Goal: Task Accomplishment & Management: Use online tool/utility

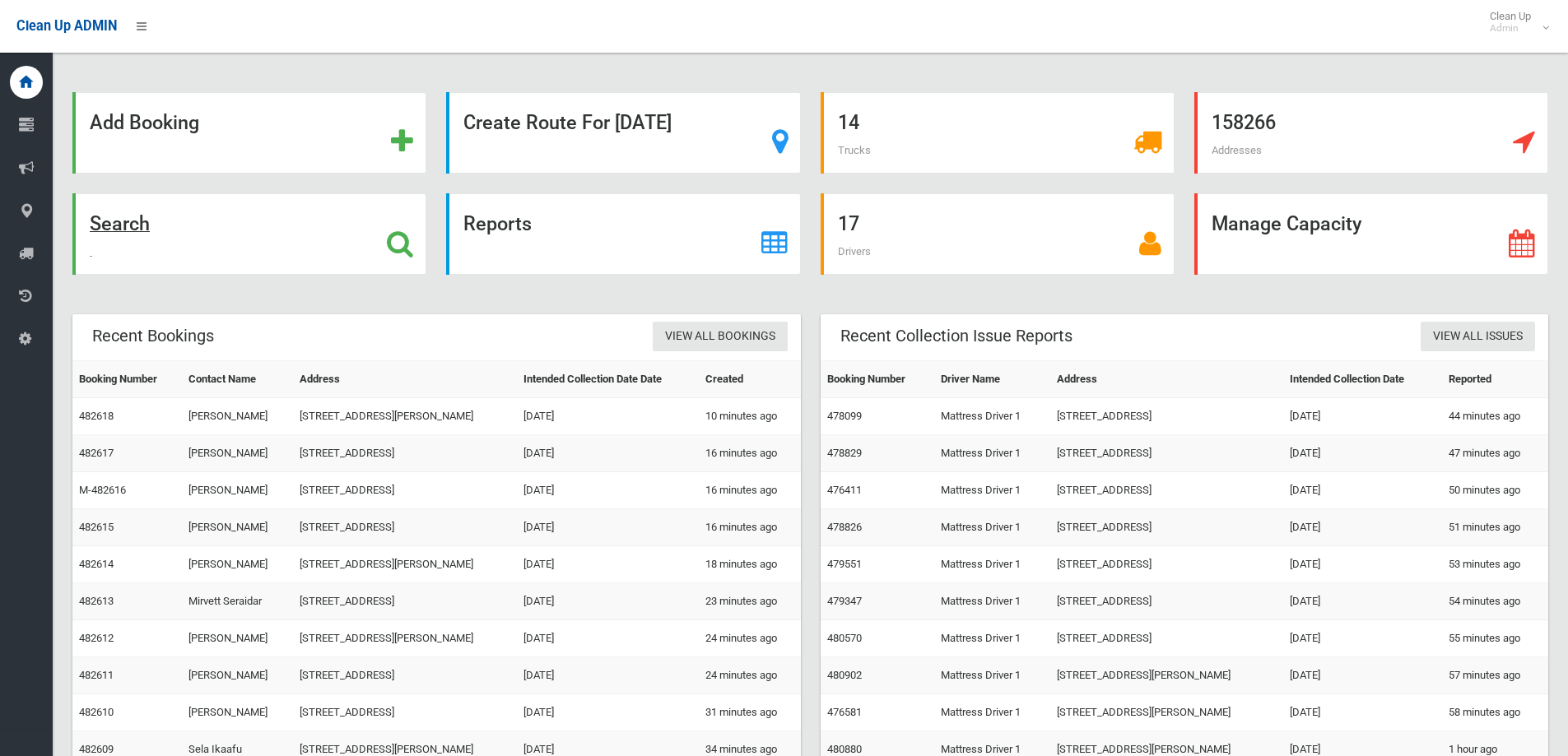
click at [309, 228] on div "Search" at bounding box center [249, 234] width 354 height 82
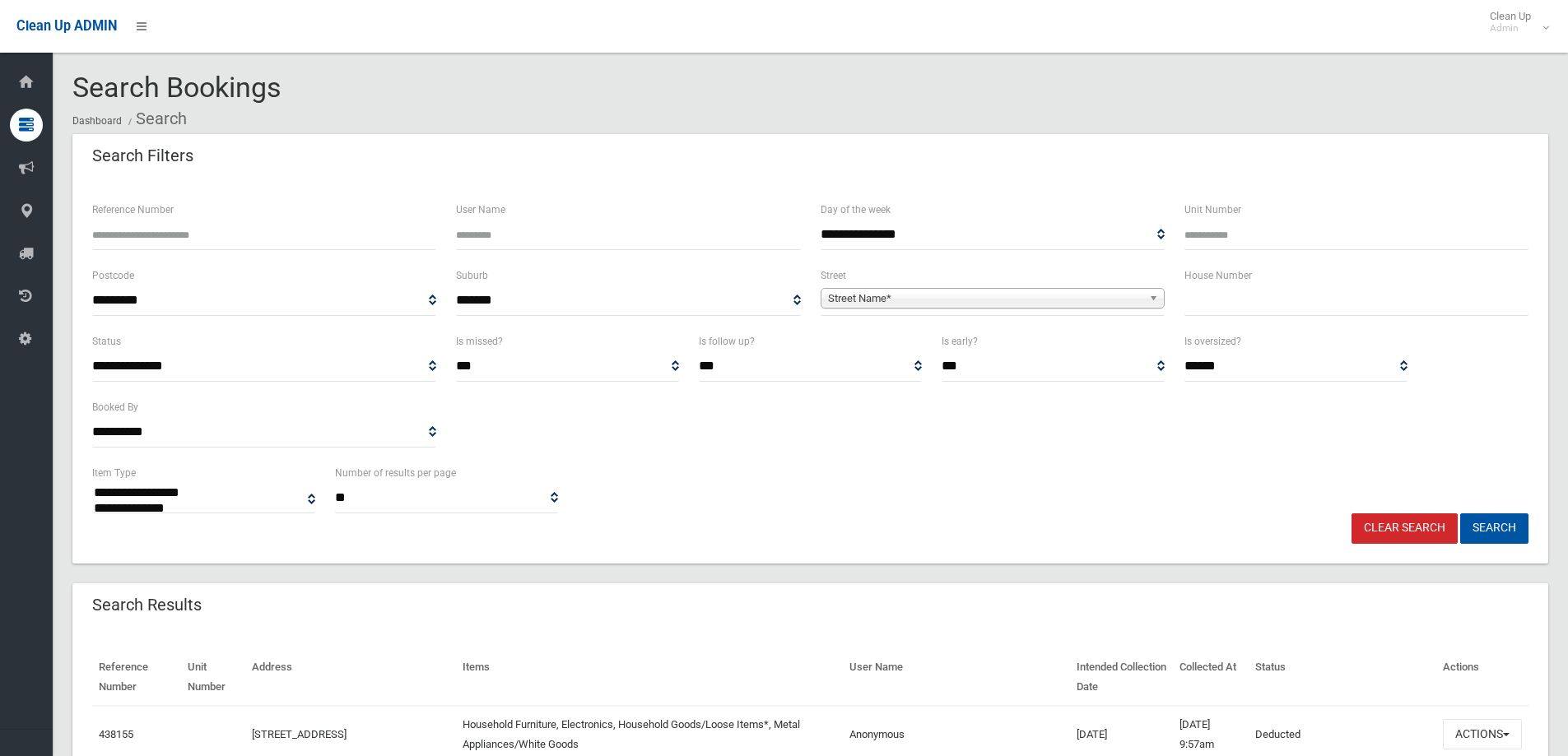
select select
click at [1276, 299] on input "text" at bounding box center [1356, 300] width 344 height 31
type input "**"
click at [875, 296] on span "Street Name*" at bounding box center [984, 299] width 314 height 20
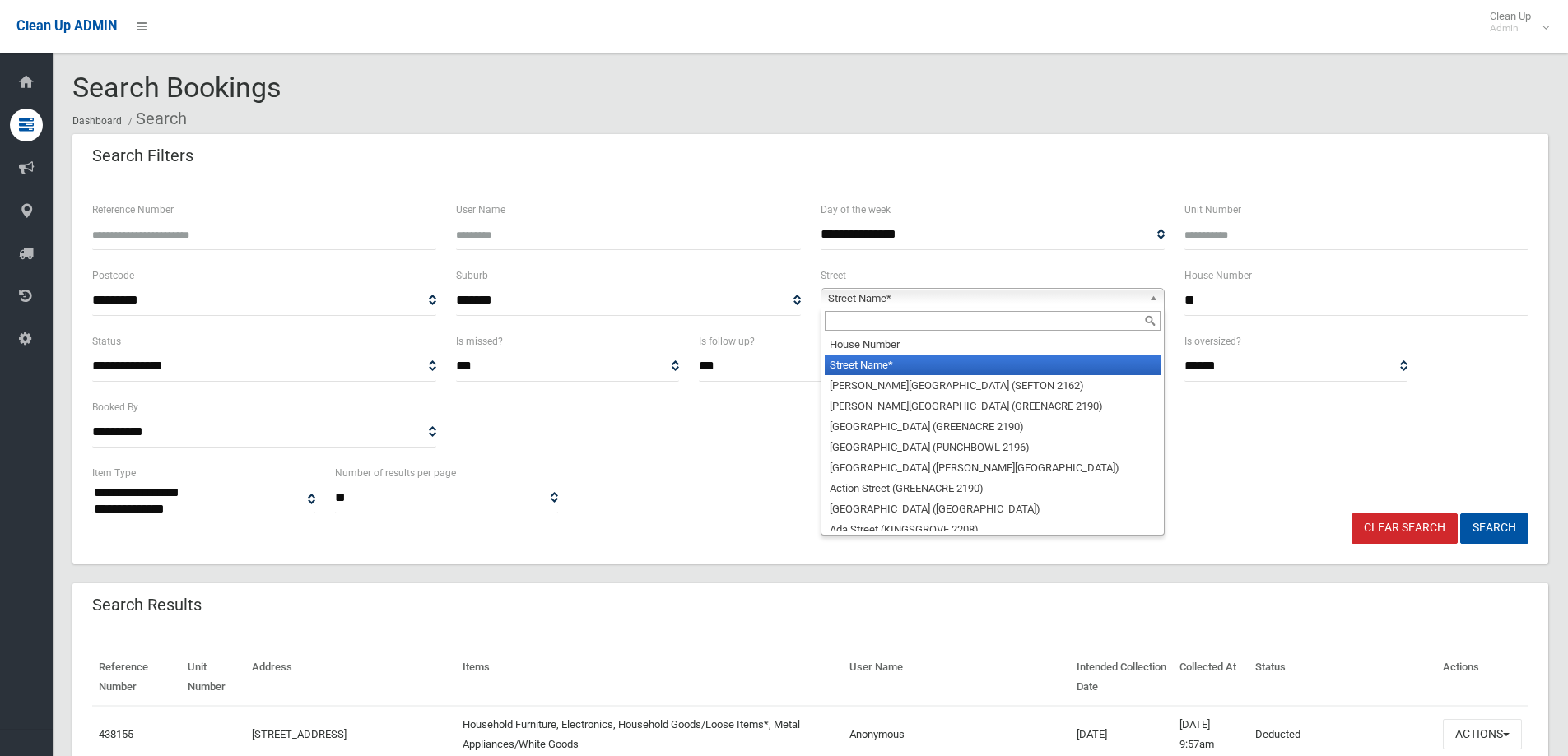
click at [830, 320] on input "text" at bounding box center [992, 321] width 336 height 20
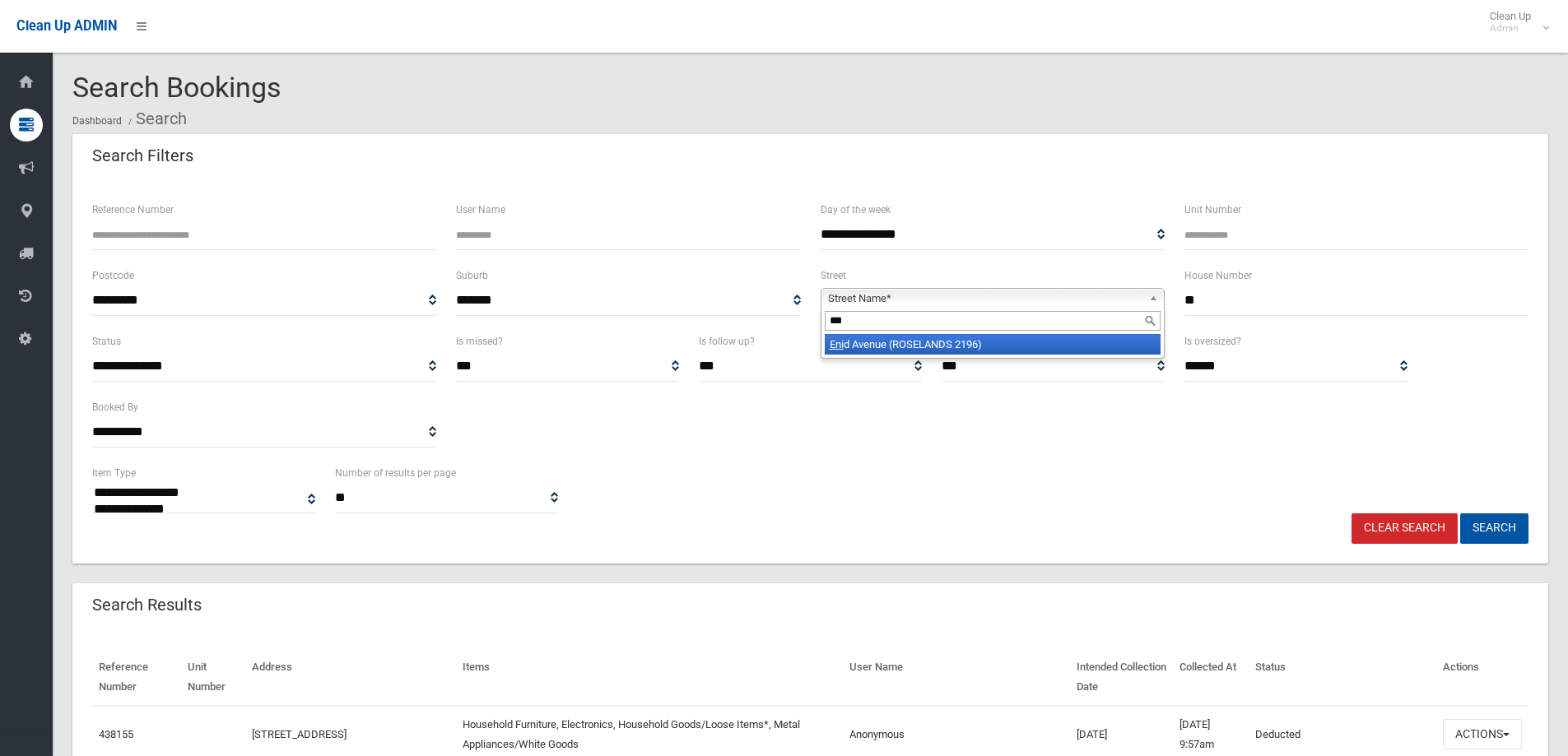
type input "****"
click at [1485, 531] on button "Search" at bounding box center [1493, 529] width 68 height 31
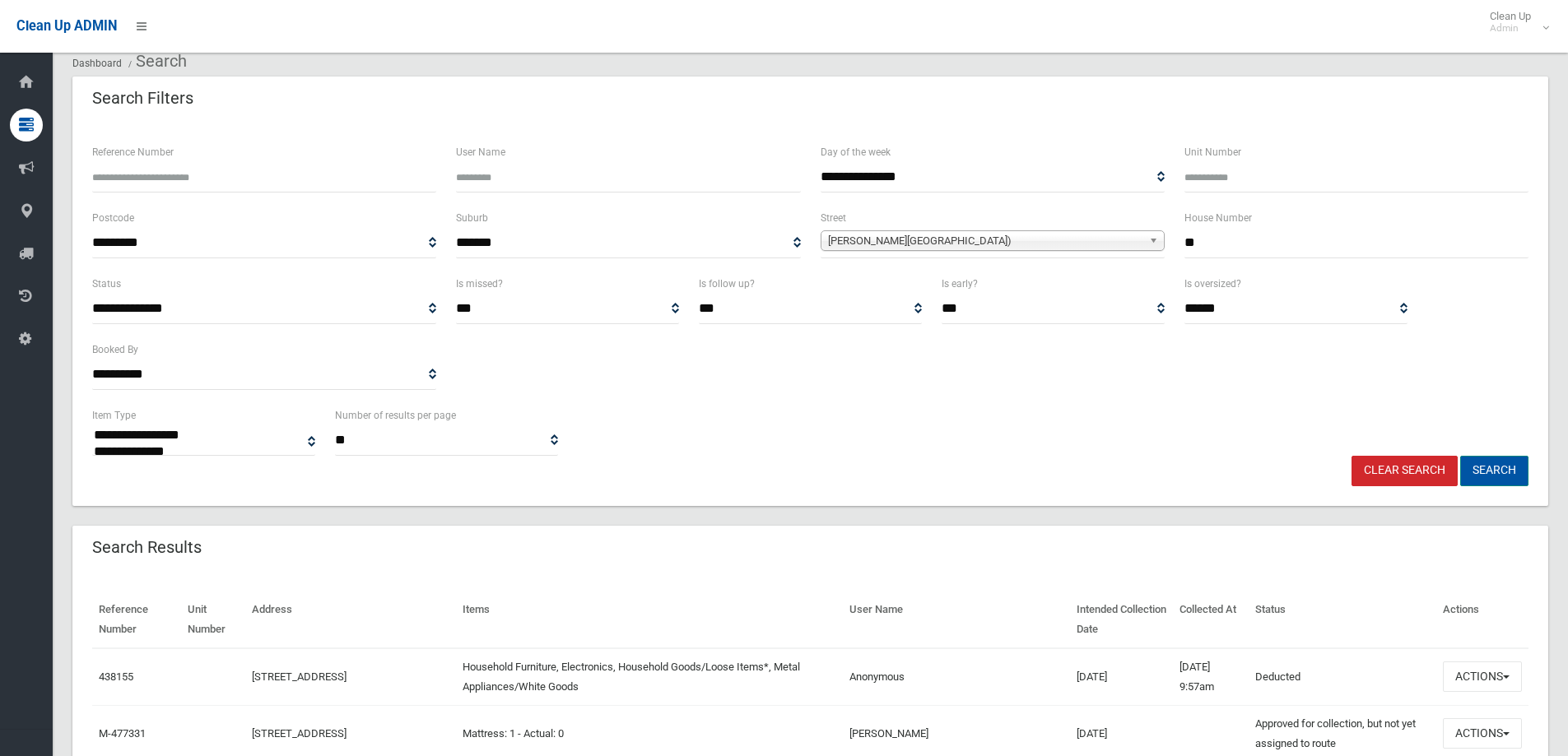
scroll to position [82, 0]
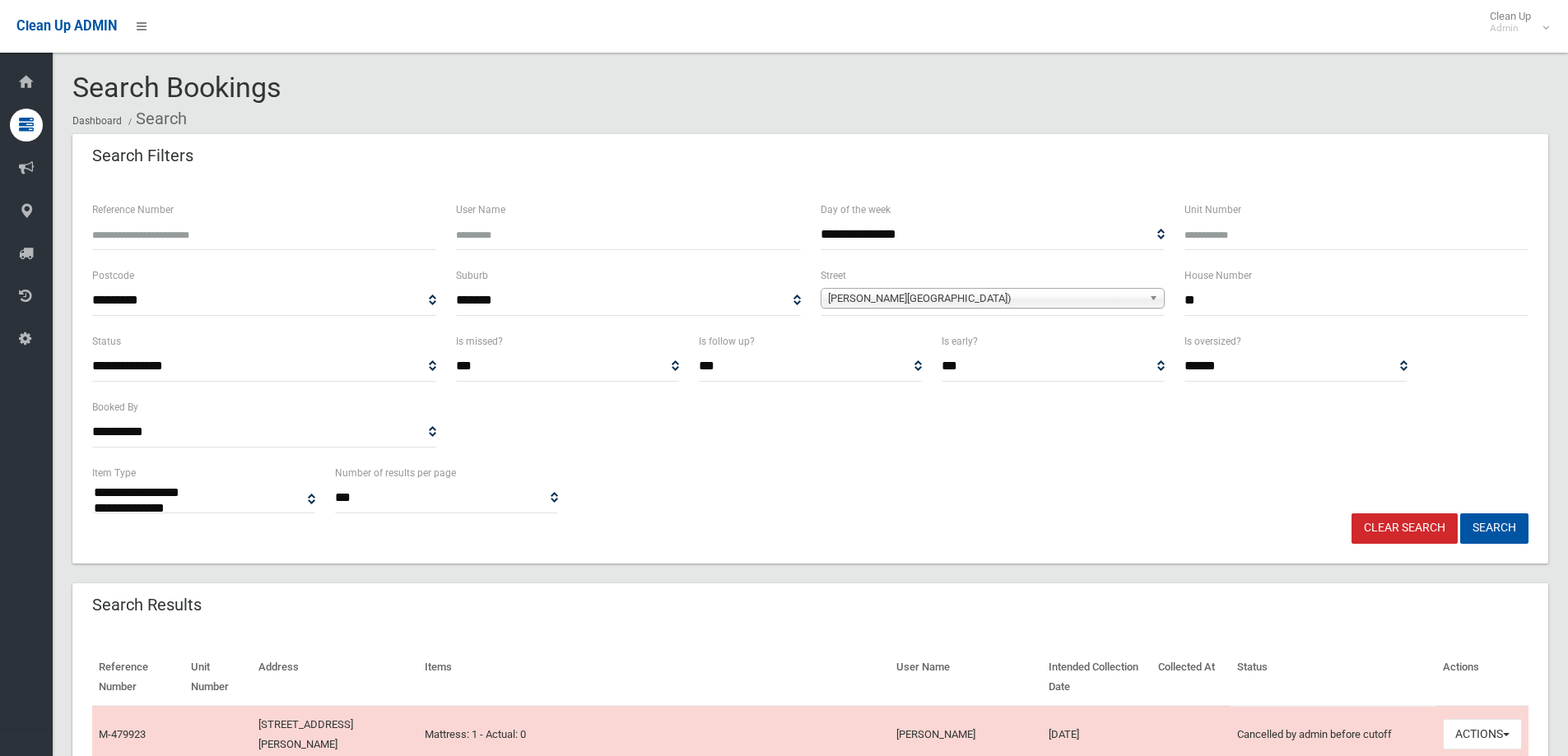
select select
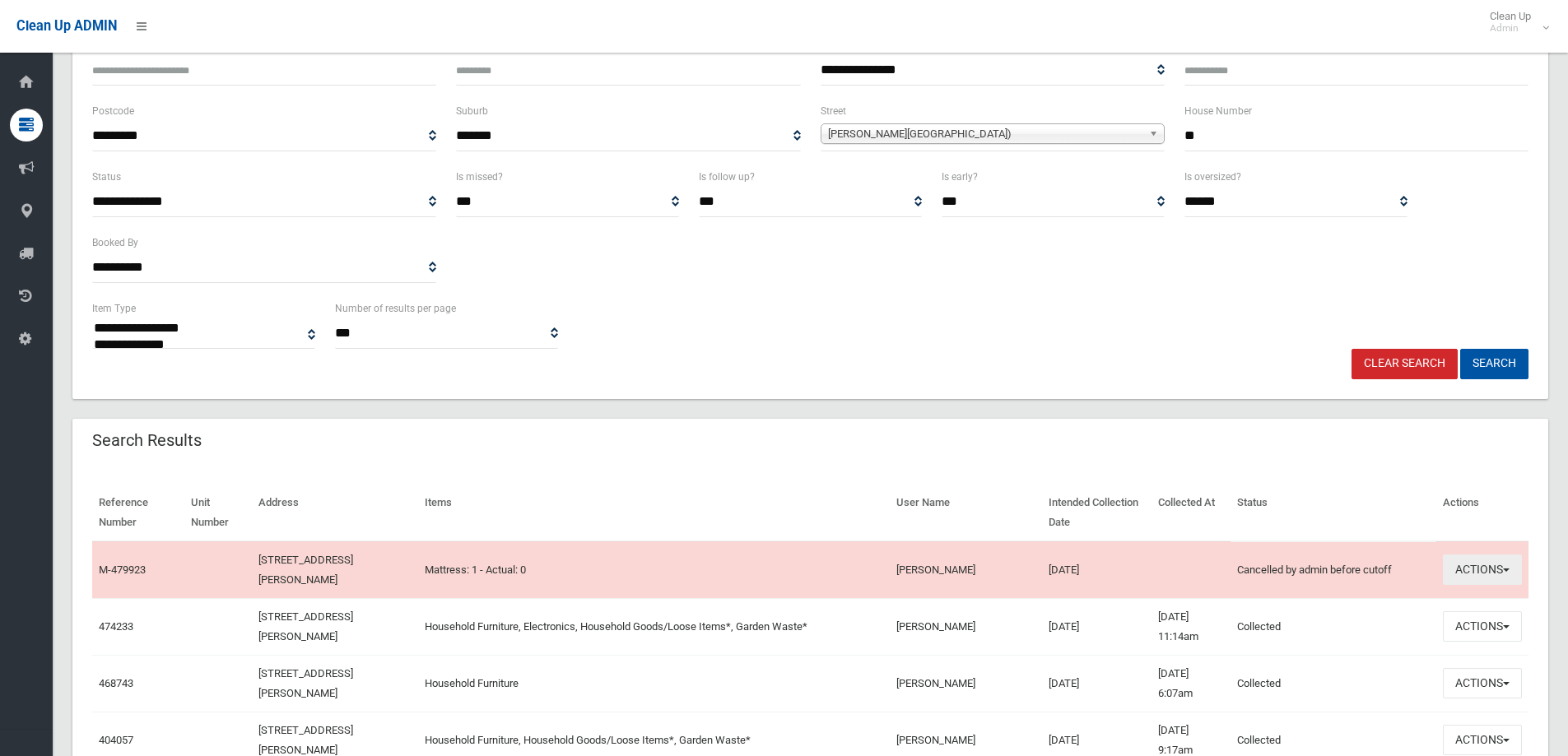
click at [1468, 566] on button "Actions" at bounding box center [1481, 569] width 79 height 31
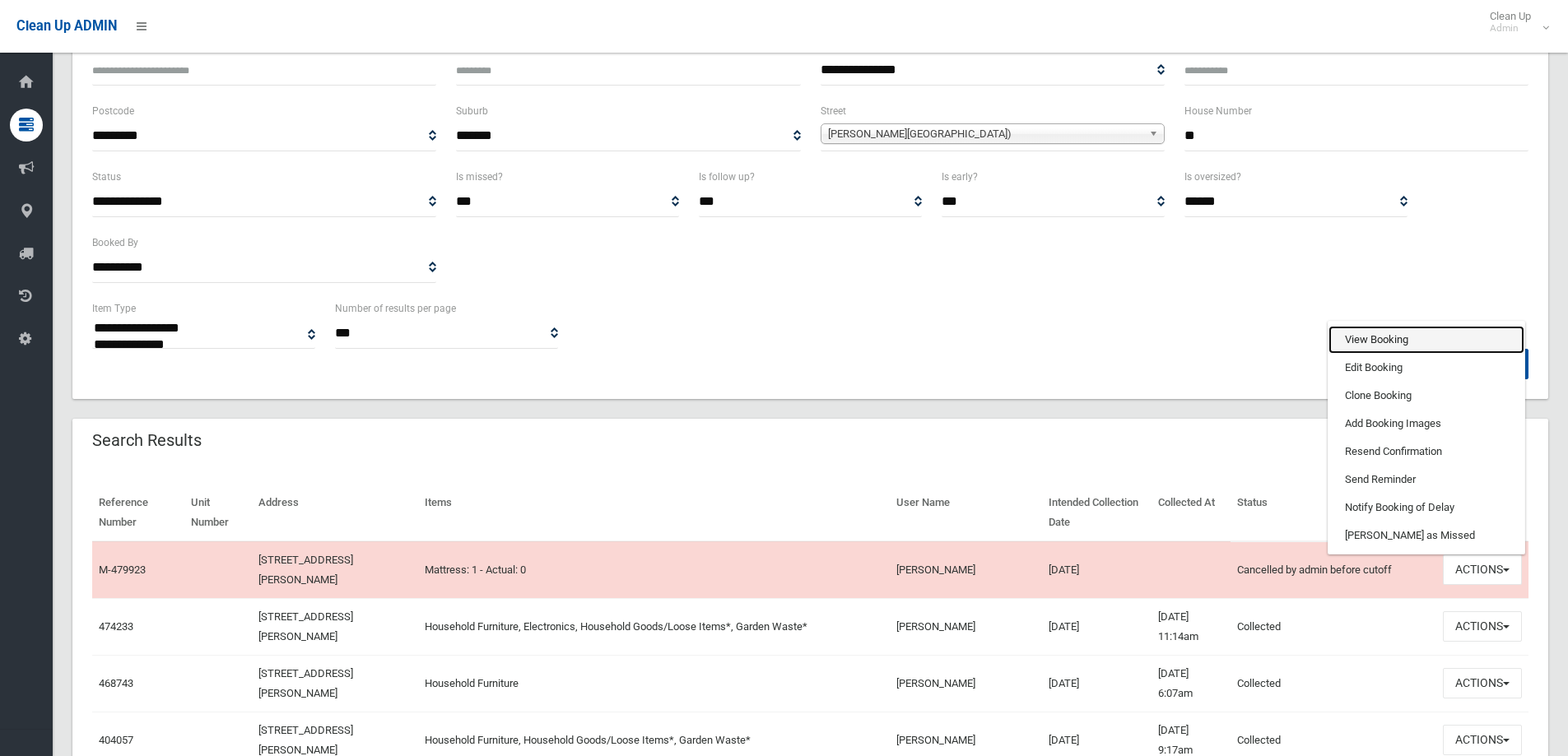
click at [1401, 328] on link "View Booking" at bounding box center [1425, 340] width 196 height 28
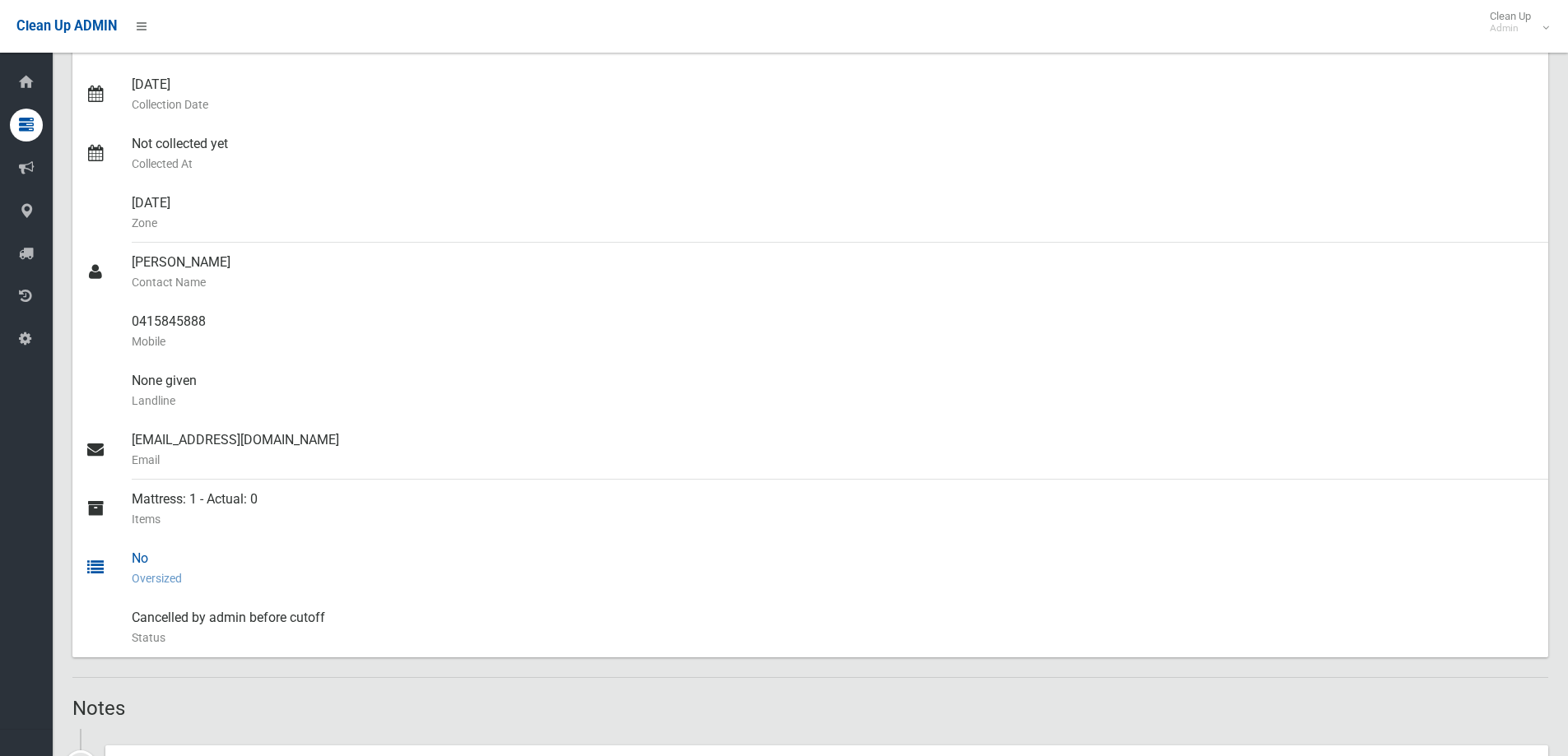
scroll to position [658, 0]
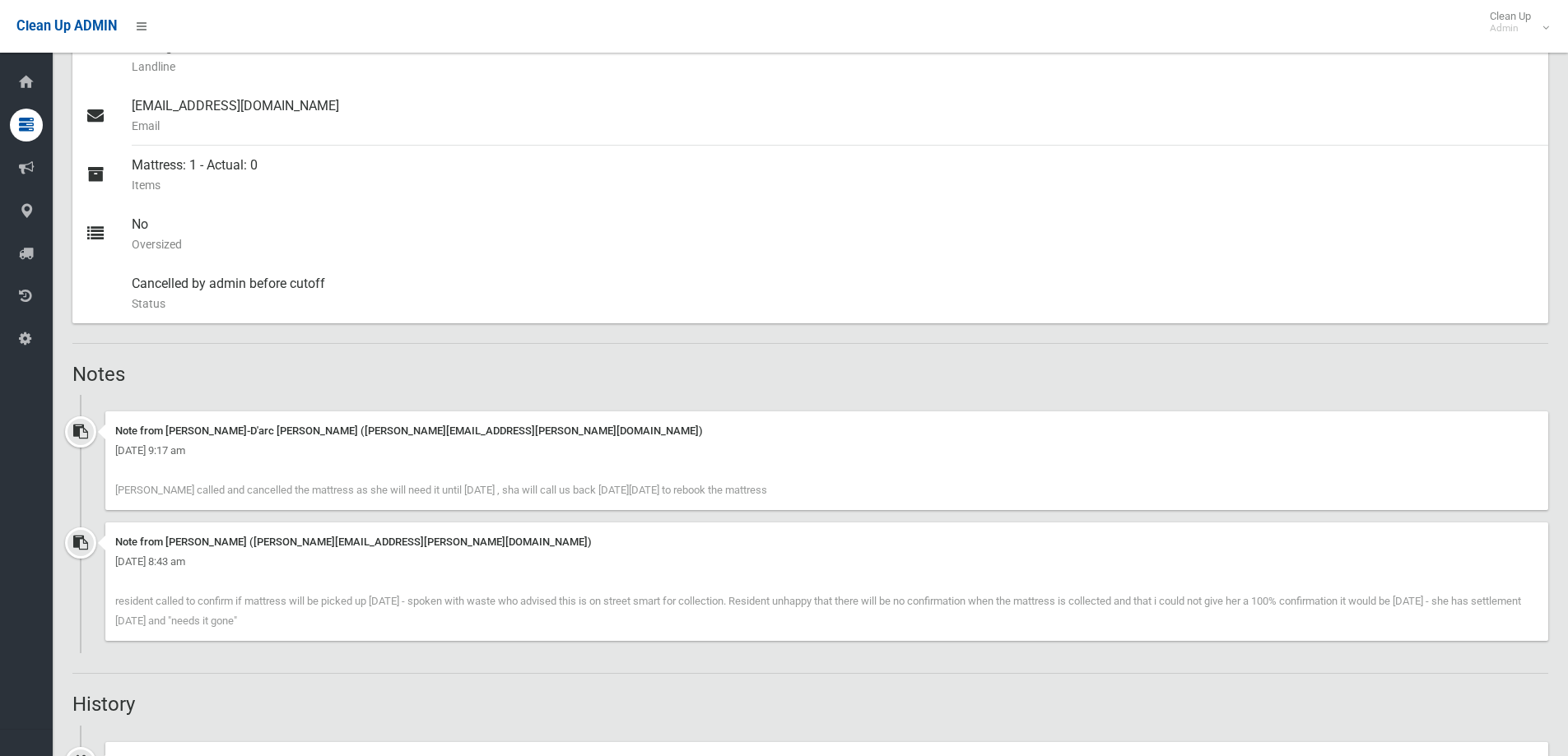
drag, startPoint x: 228, startPoint y: 491, endPoint x: 674, endPoint y: 501, distance: 446.1
click at [674, 501] on div "Note from Jeanne-D'arc Daher (jeanne.daher@cbcity.nsw.gov.au) Wednesday 20th Au…" at bounding box center [827, 460] width 1442 height 99
click at [684, 459] on div "Wednesday 20th August 2025 - 9:17 am" at bounding box center [826, 451] width 1422 height 20
click at [680, 391] on div "Booking Details Actions View Booking Edit Booking Clone Booking Add Booking Ima…" at bounding box center [810, 402] width 1475 height 1790
click at [382, 458] on div "Wednesday 20th August 2025 - 9:17 am" at bounding box center [826, 451] width 1422 height 20
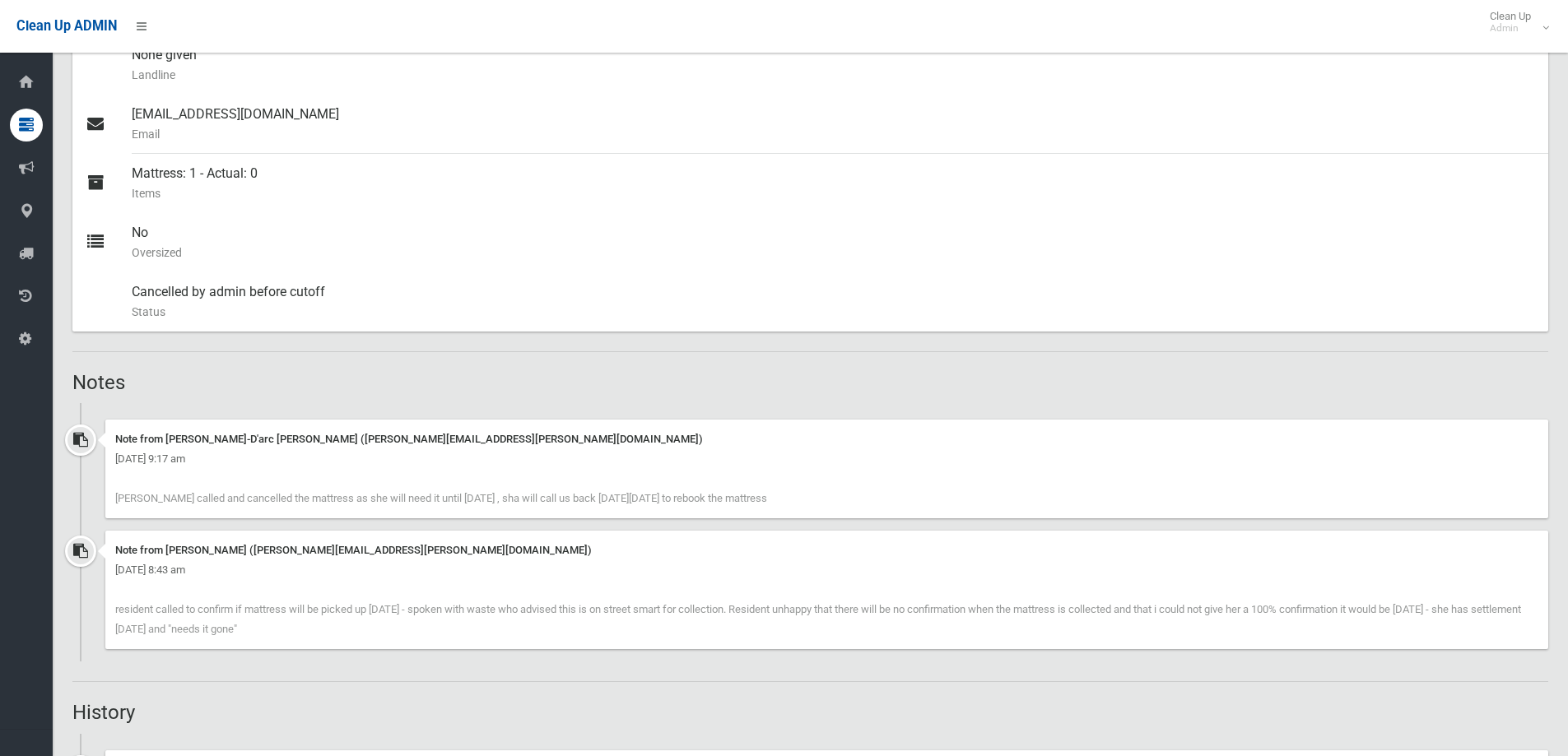
drag, startPoint x: 394, startPoint y: 482, endPoint x: 402, endPoint y: 454, distance: 29.1
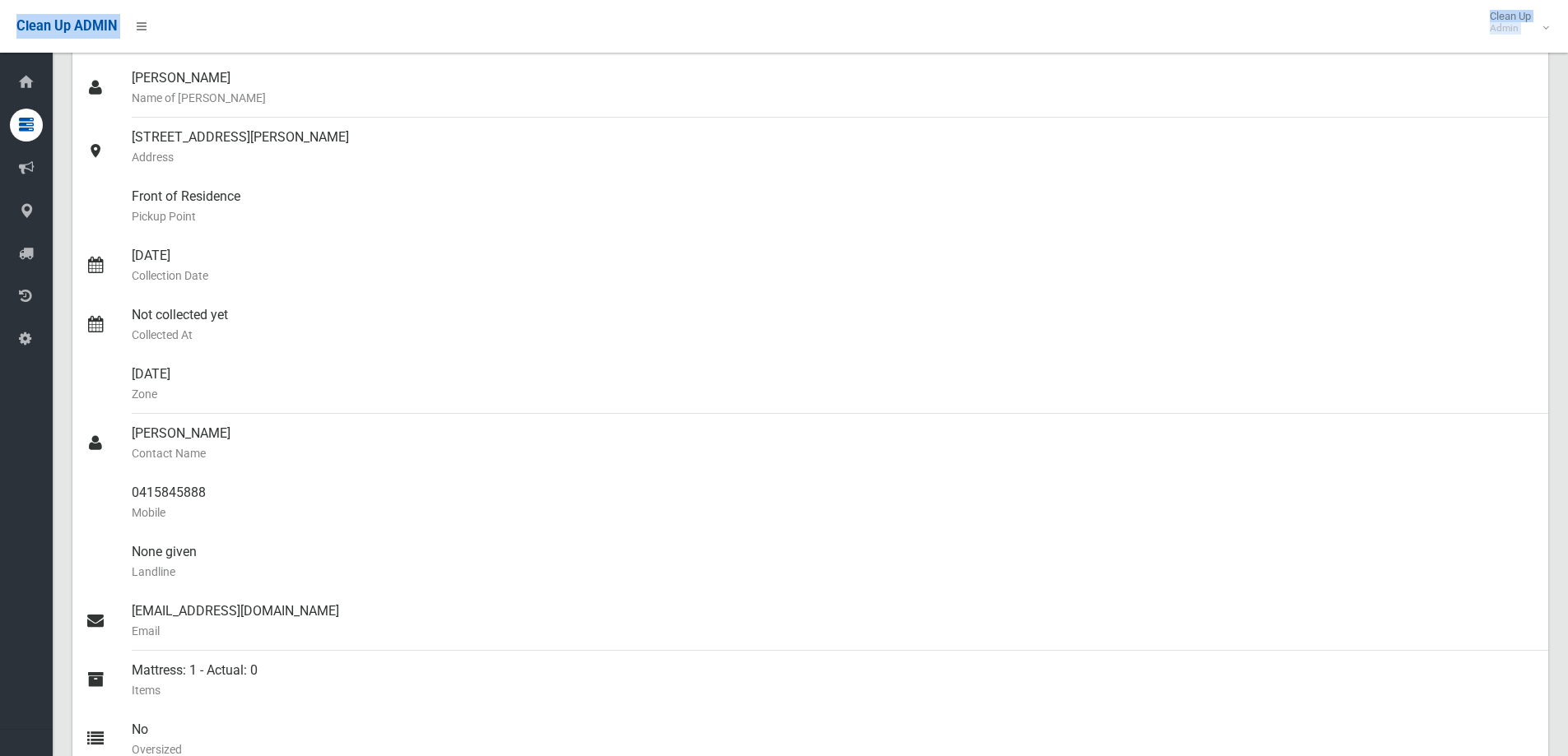
scroll to position [0, 0]
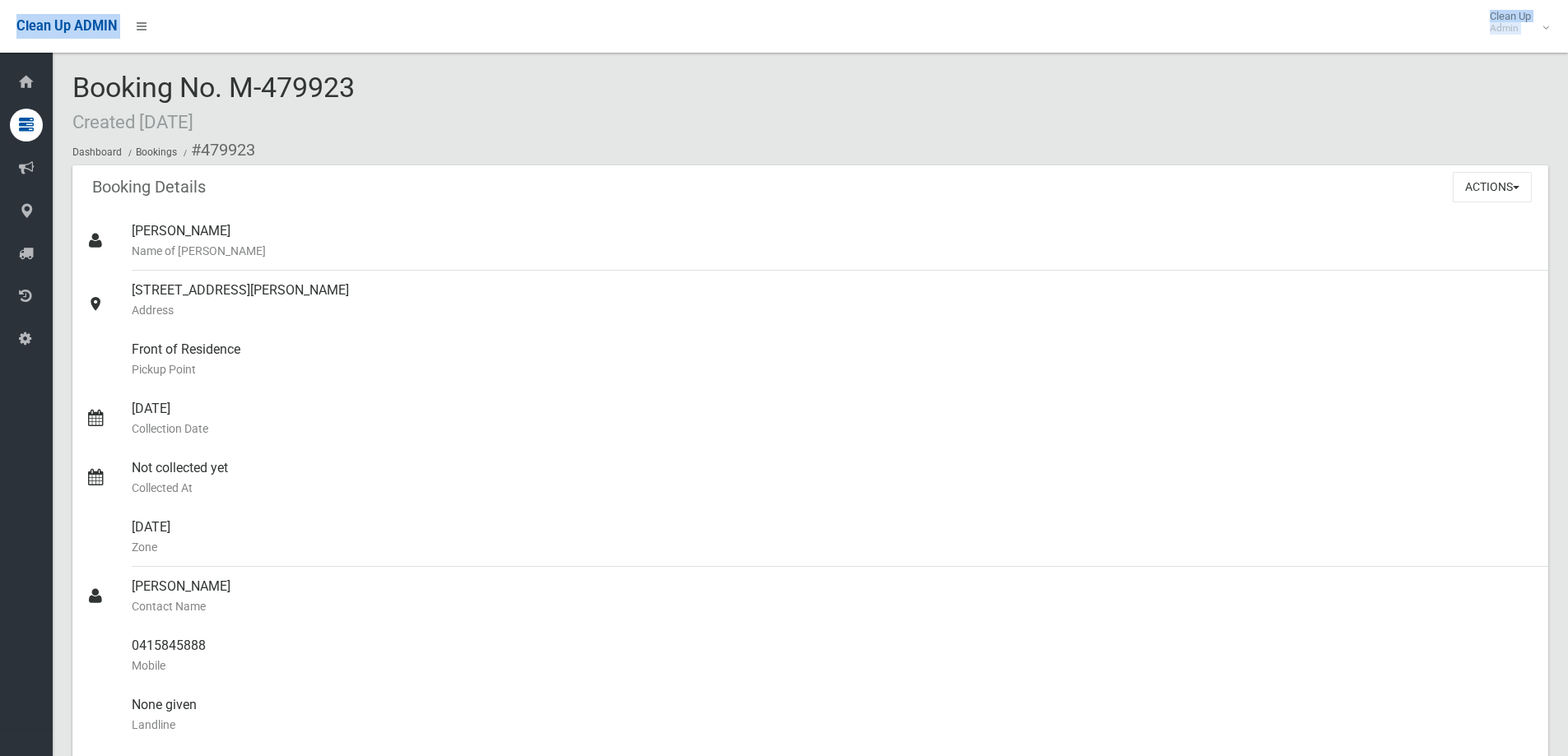
drag, startPoint x: 40, startPoint y: -26, endPoint x: 66, endPoint y: -24, distance: 26.1
click at [66, 0] on html "Clean Up ADMIN Clean Up Admin Logout Booking No. M-479923 Created 19/08/2025 Da…" at bounding box center [784, 378] width 1568 height 756
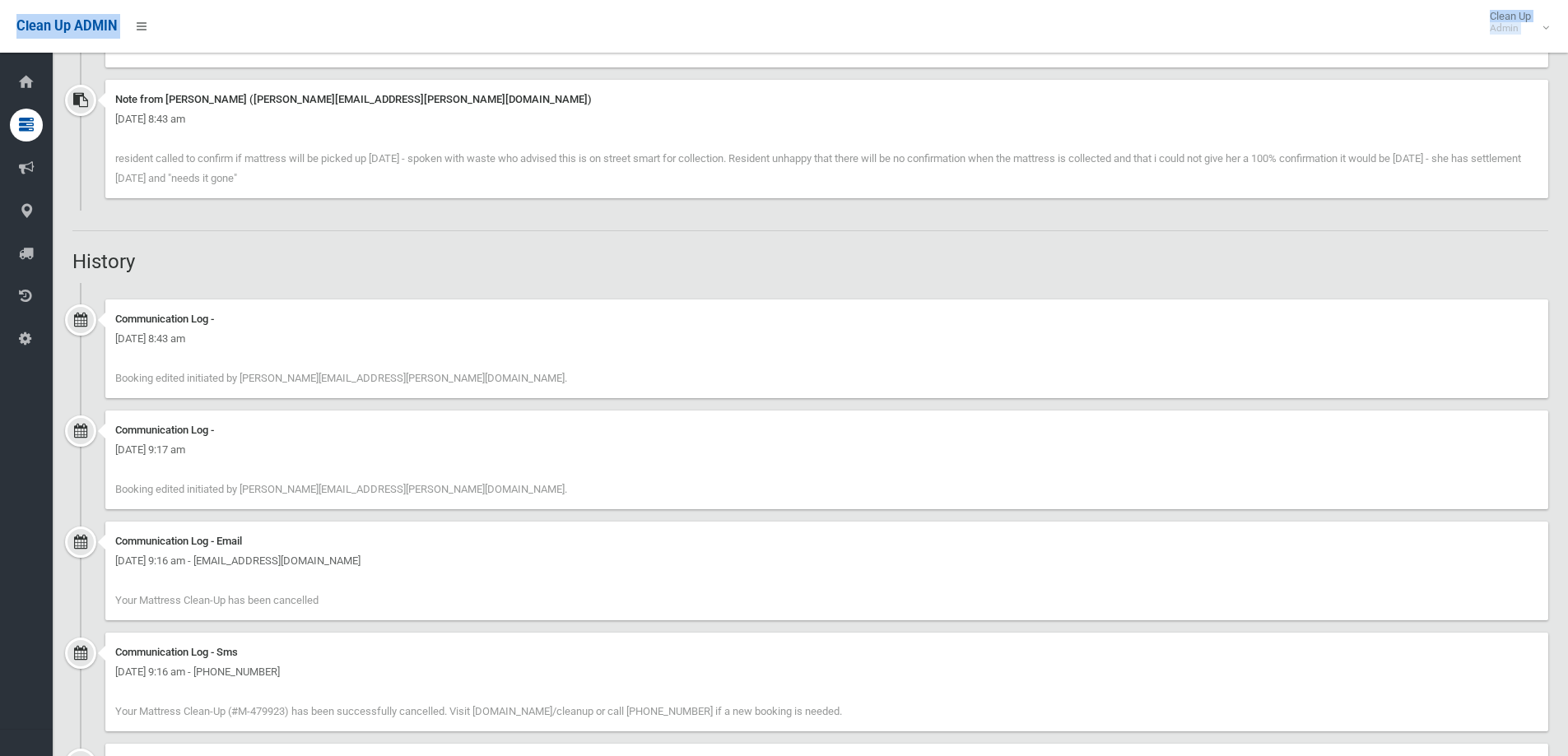
scroll to position [900, 0]
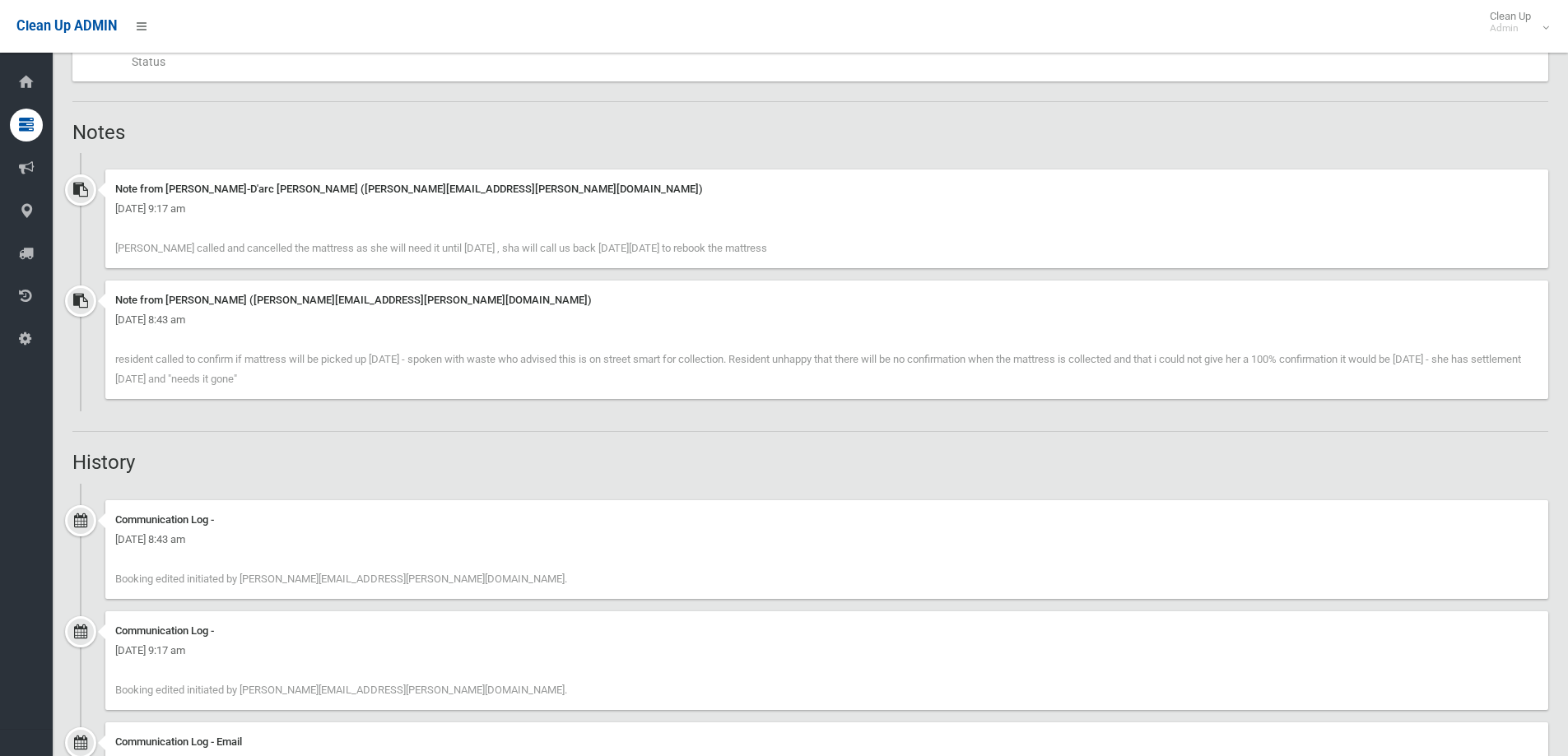
click at [281, 241] on div "Note from Jeanne-D'arc Daher (jeanne.daher@cbcity.nsw.gov.au) Wednesday 20th Au…" at bounding box center [827, 218] width 1442 height 99
click at [363, 236] on div "Note from Jeanne-D'arc Daher (jeanne.daher@cbcity.nsw.gov.au) Wednesday 20th Au…" at bounding box center [827, 218] width 1442 height 99
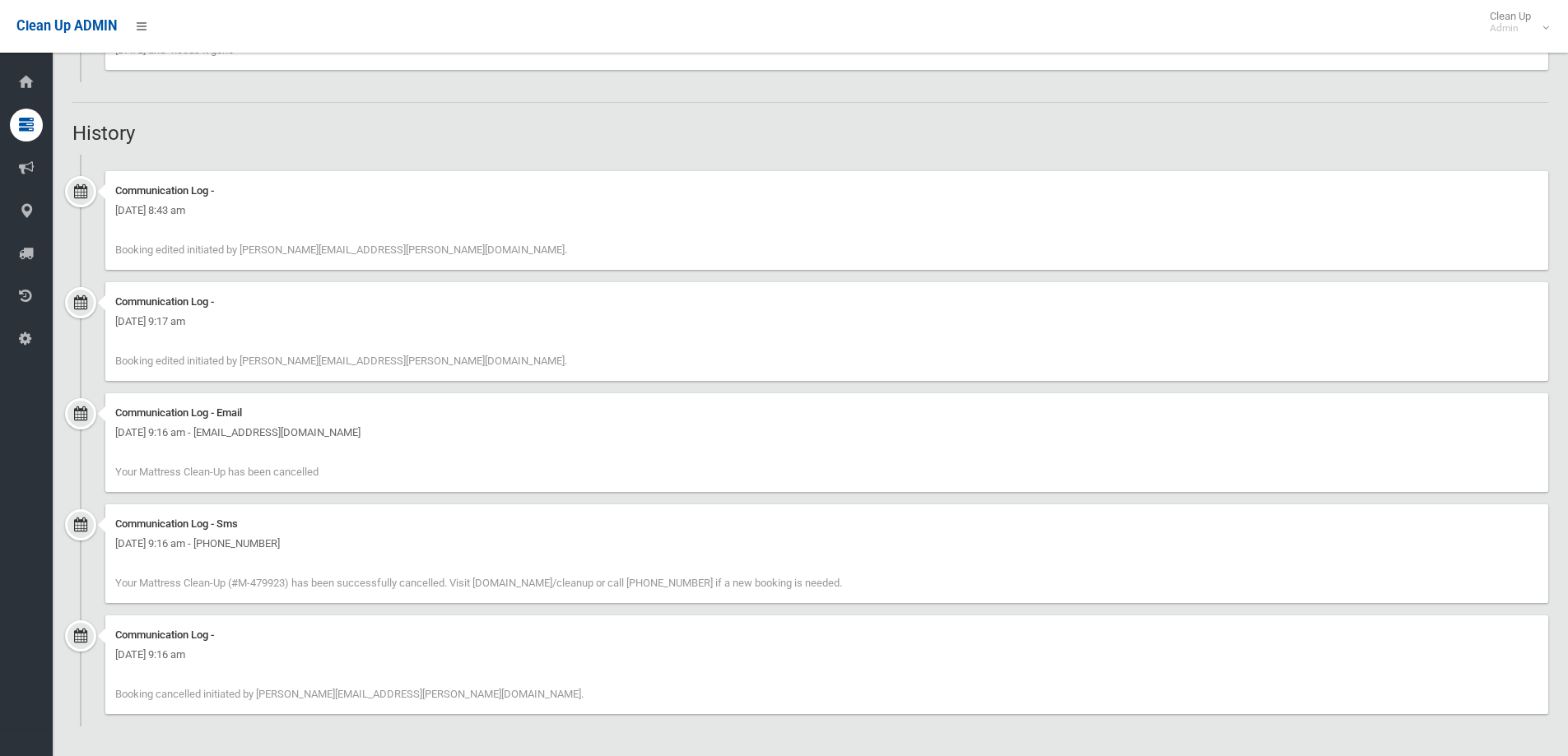
drag, startPoint x: 69, startPoint y: 2, endPoint x: 270, endPoint y: 152, distance: 250.8
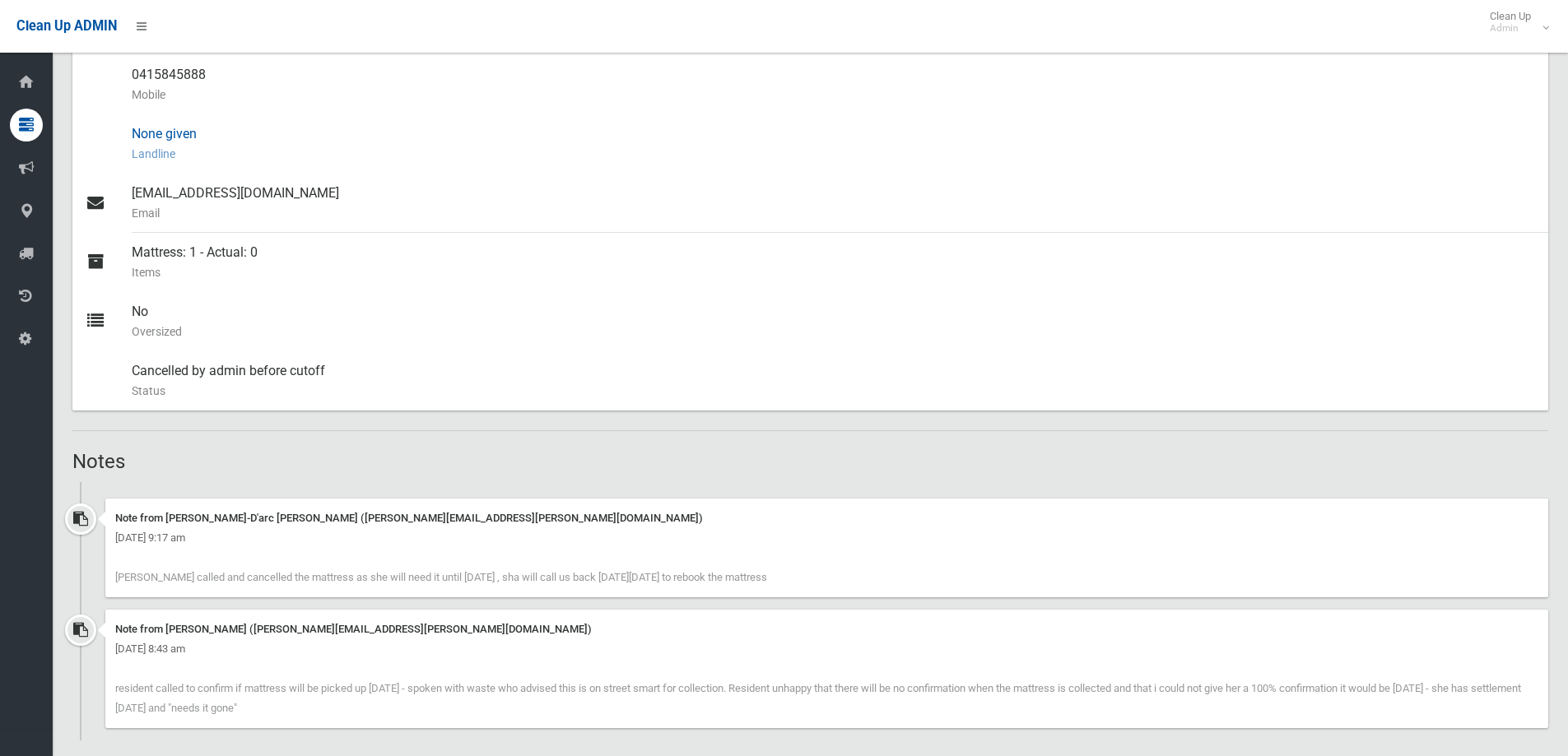
scroll to position [0, 0]
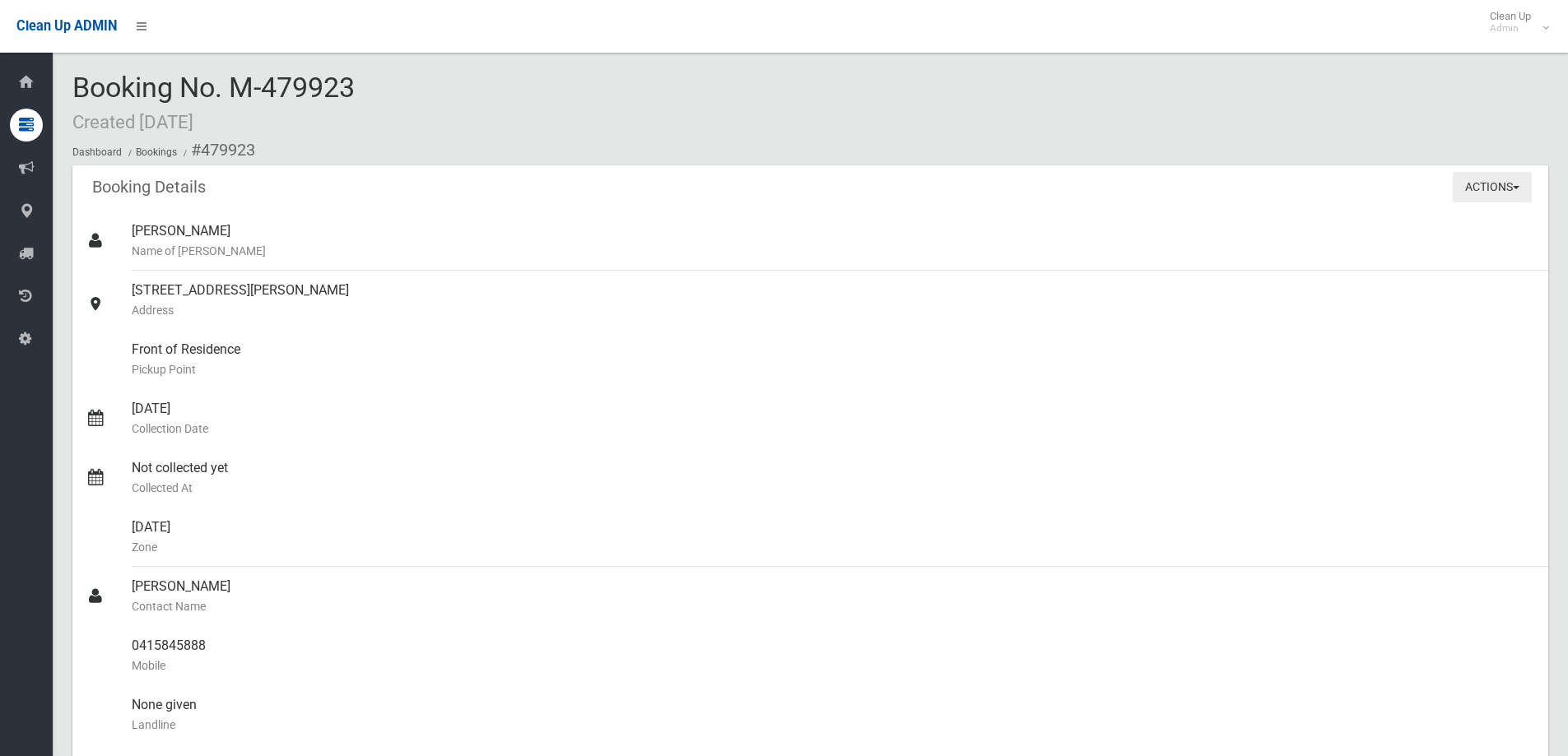
click at [1516, 187] on span "button" at bounding box center [1515, 187] width 7 height 3
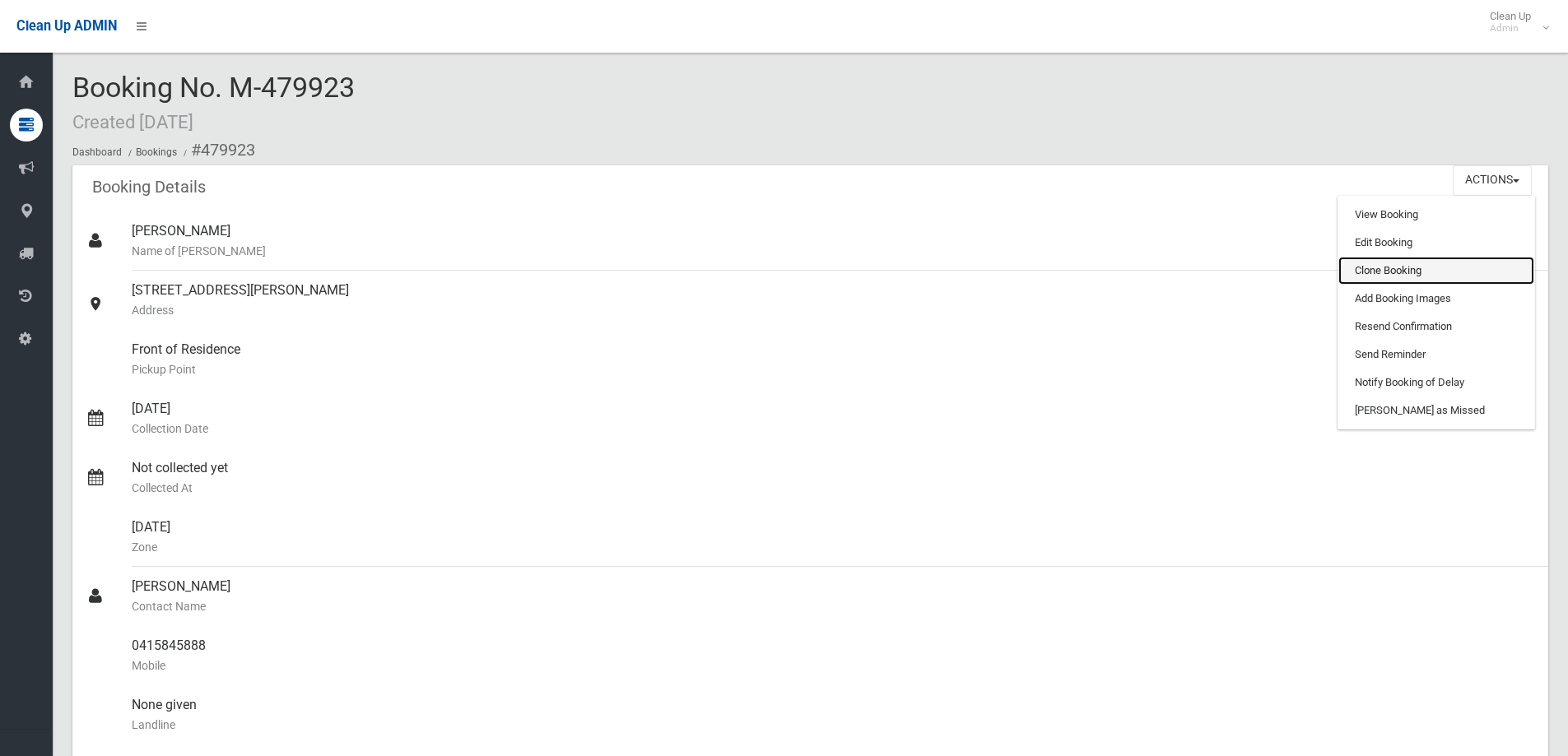
click at [1452, 268] on link "Clone Booking" at bounding box center [1435, 270] width 196 height 28
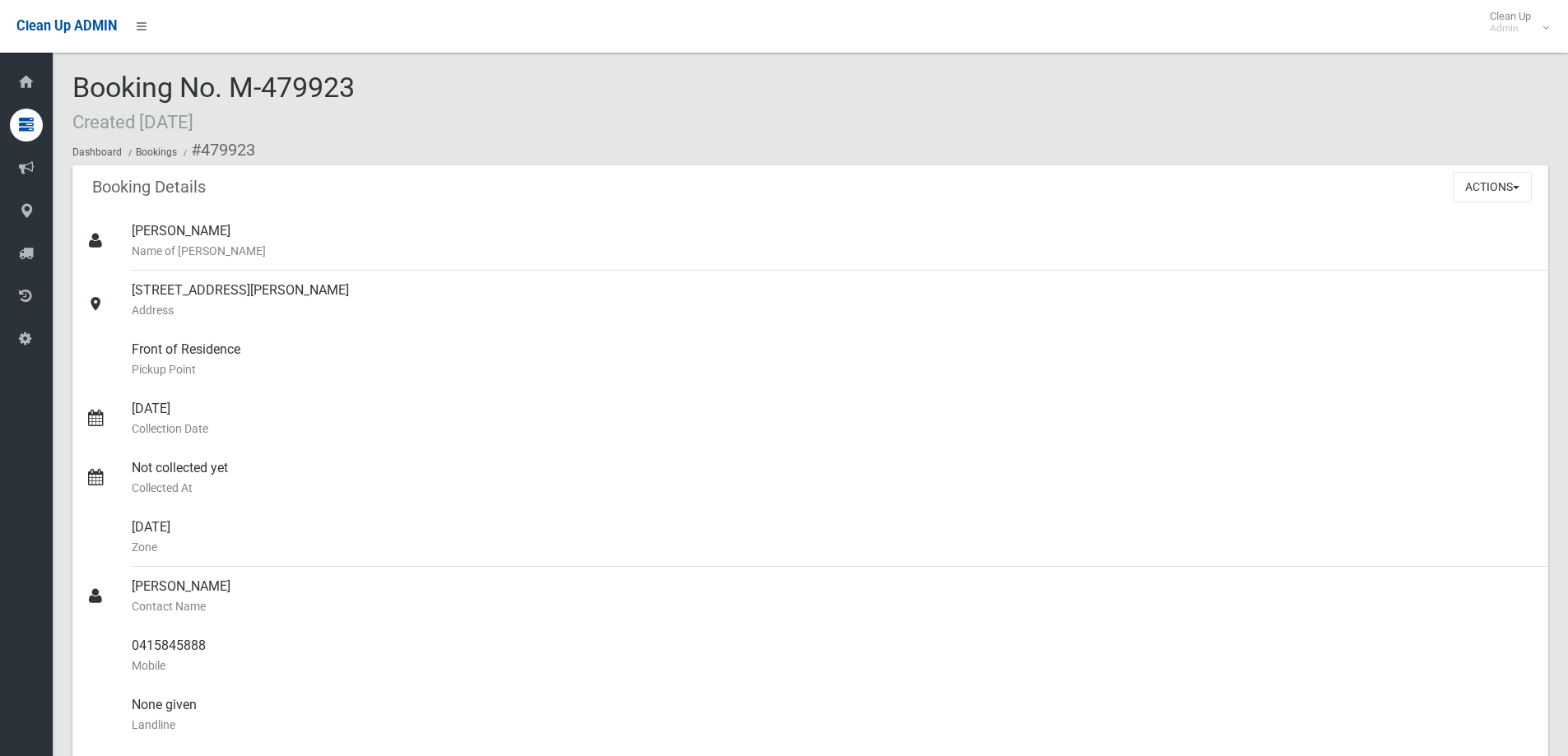
drag, startPoint x: 366, startPoint y: 86, endPoint x: 223, endPoint y: 85, distance: 143.0
click at [223, 85] on div "Booking No. M-479923 Created 19/08/2025 Dashboard Bookings #479923" at bounding box center [810, 119] width 1475 height 93
copy span "M-479923"
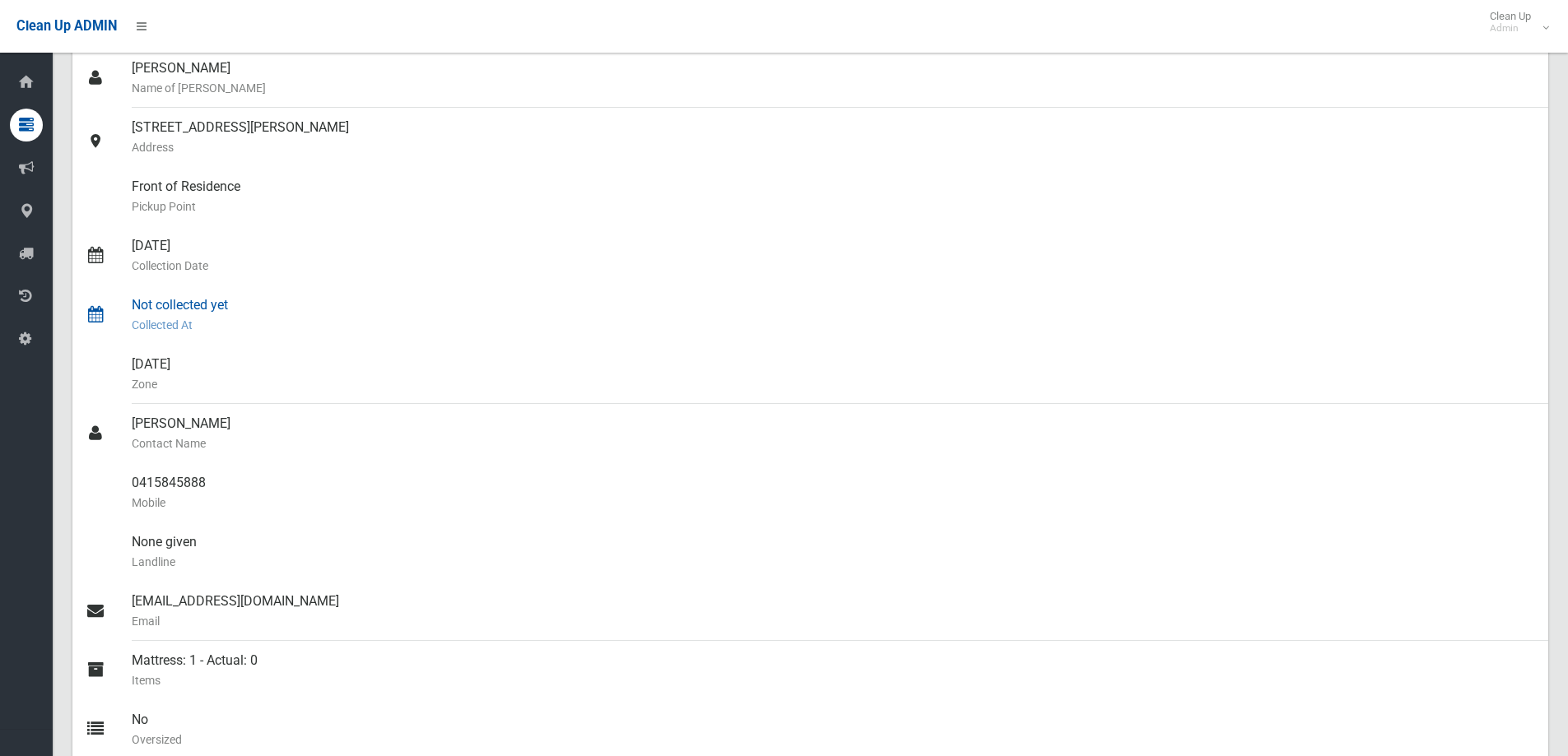
scroll to position [165, 0]
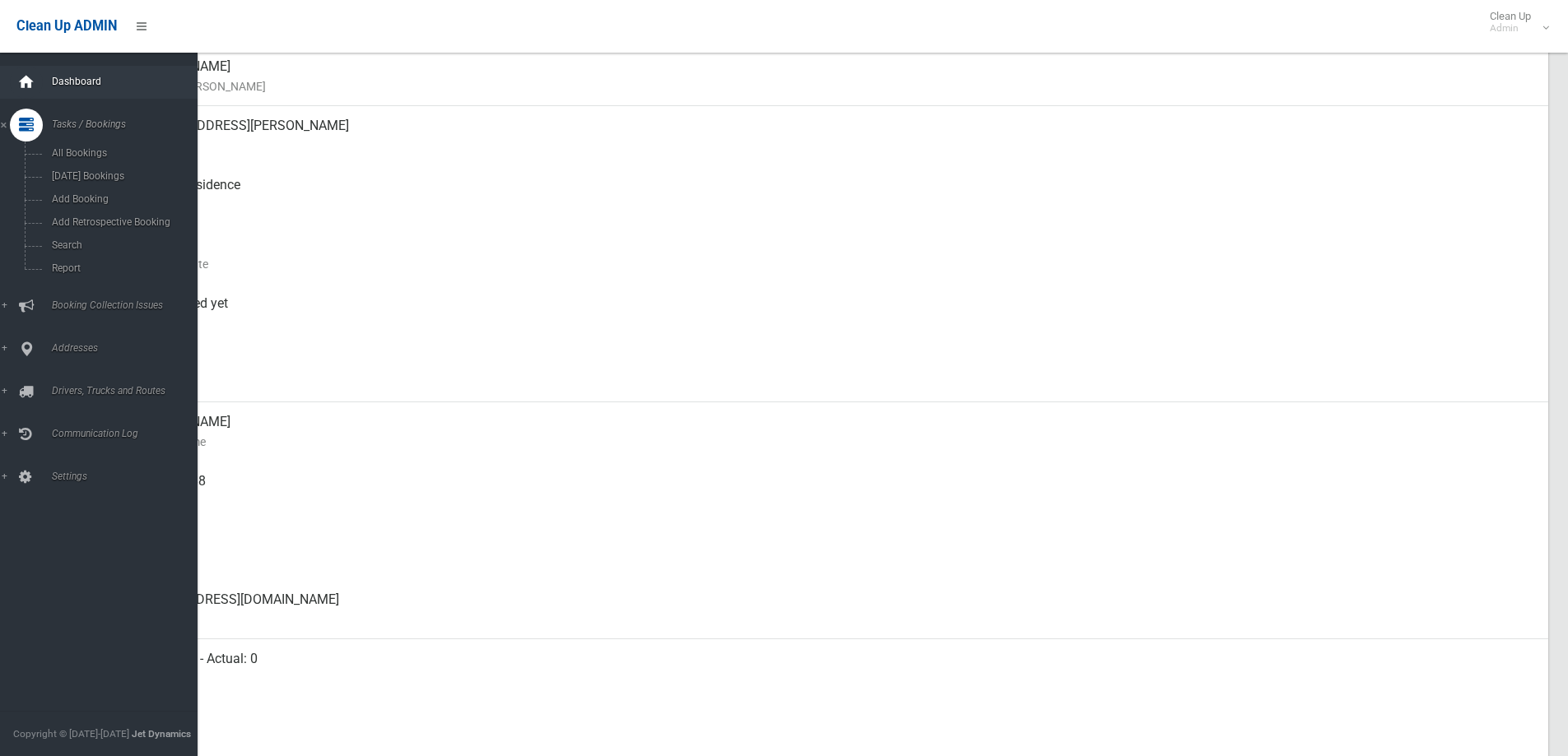
click at [36, 73] on div at bounding box center [26, 82] width 33 height 33
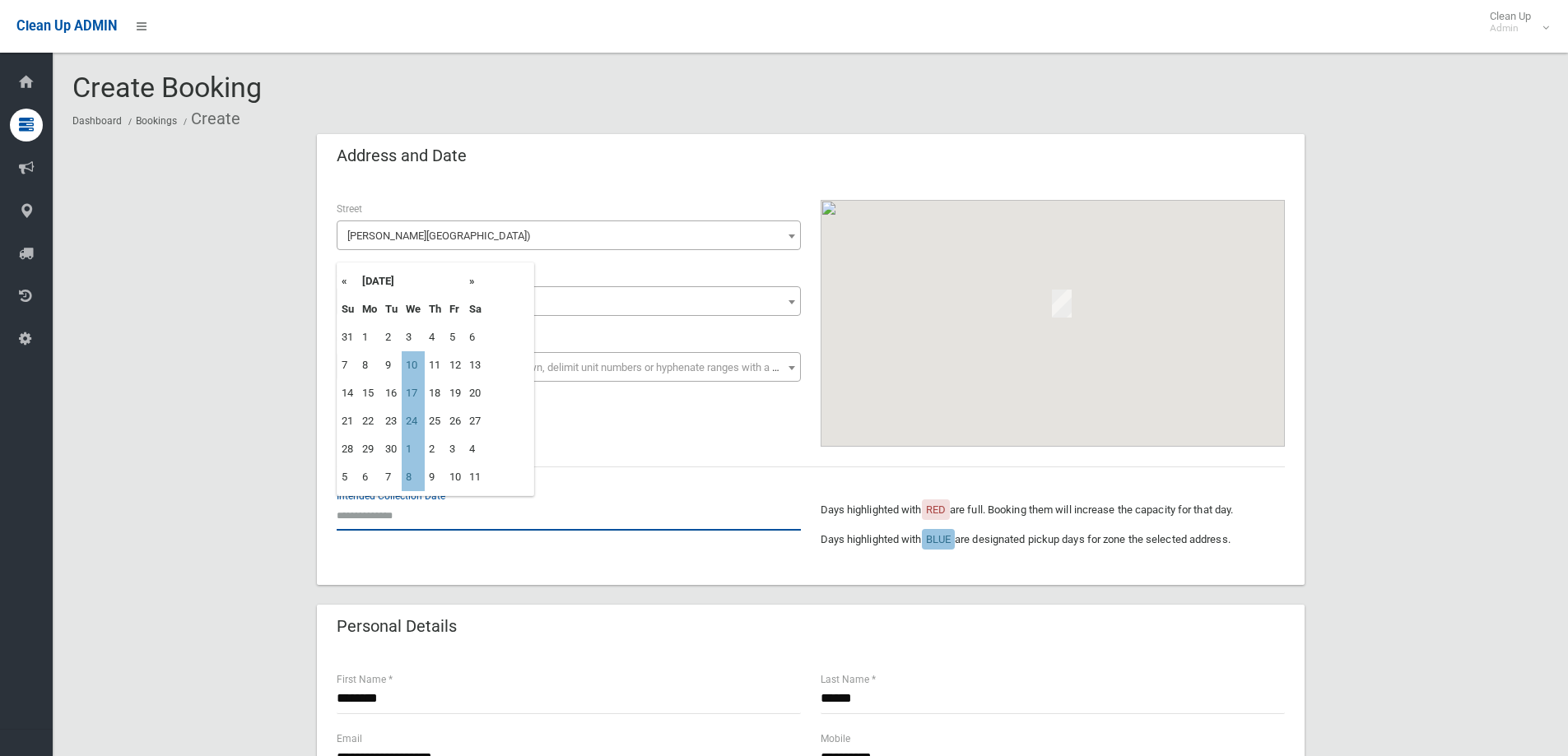
click at [425, 520] on input "text" at bounding box center [568, 516] width 464 height 31
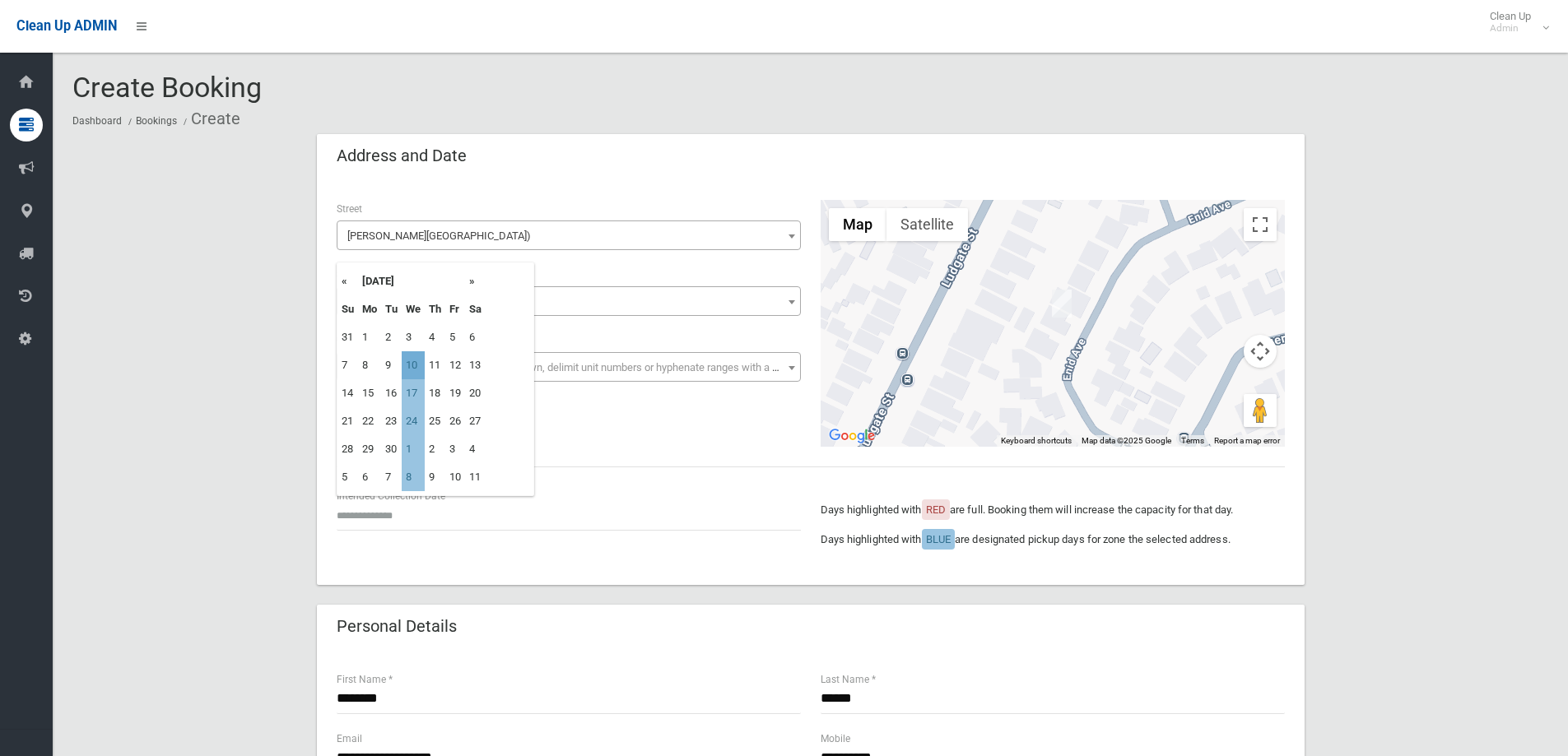
click at [413, 363] on td "10" at bounding box center [413, 365] width 23 height 28
type input "**********"
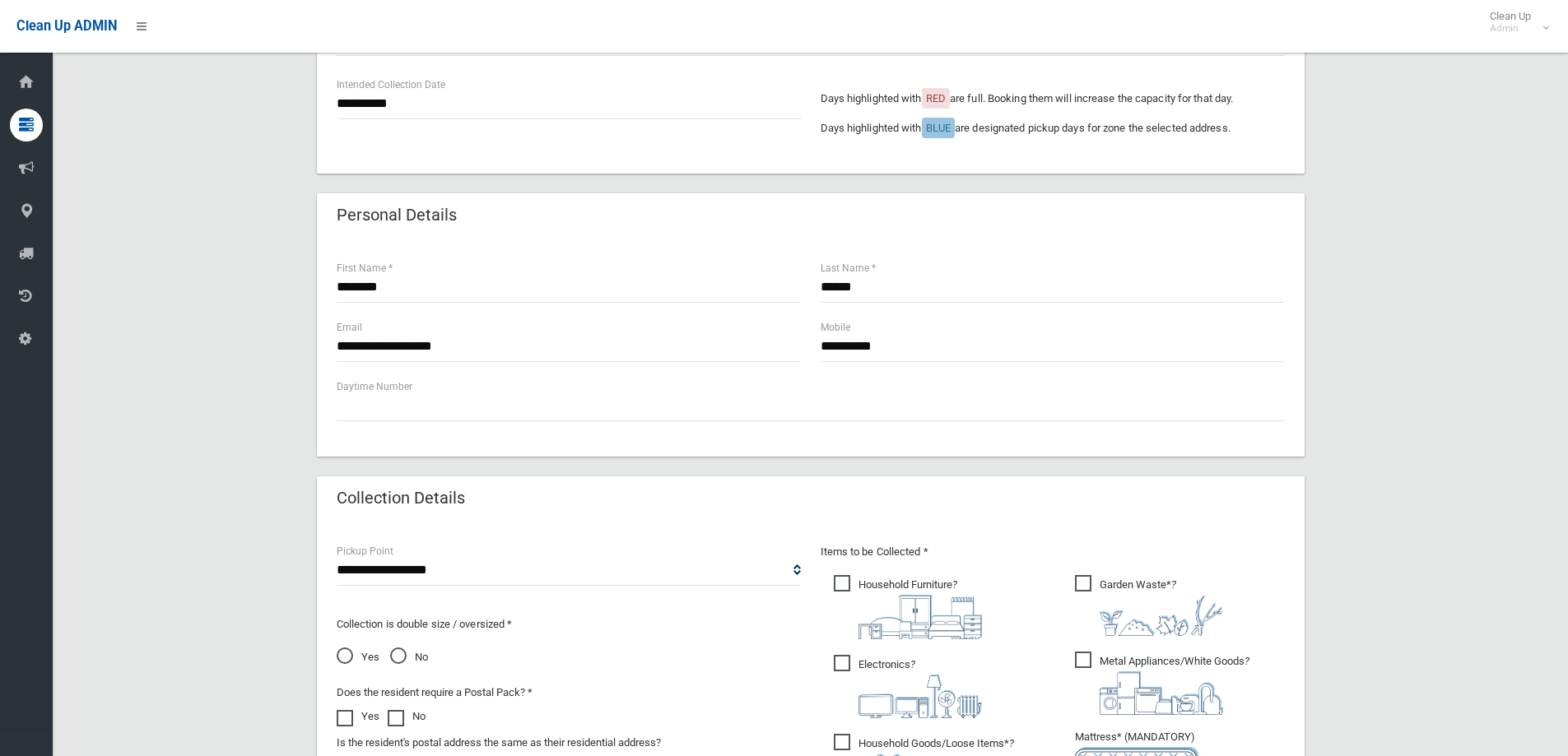
scroll to position [658, 0]
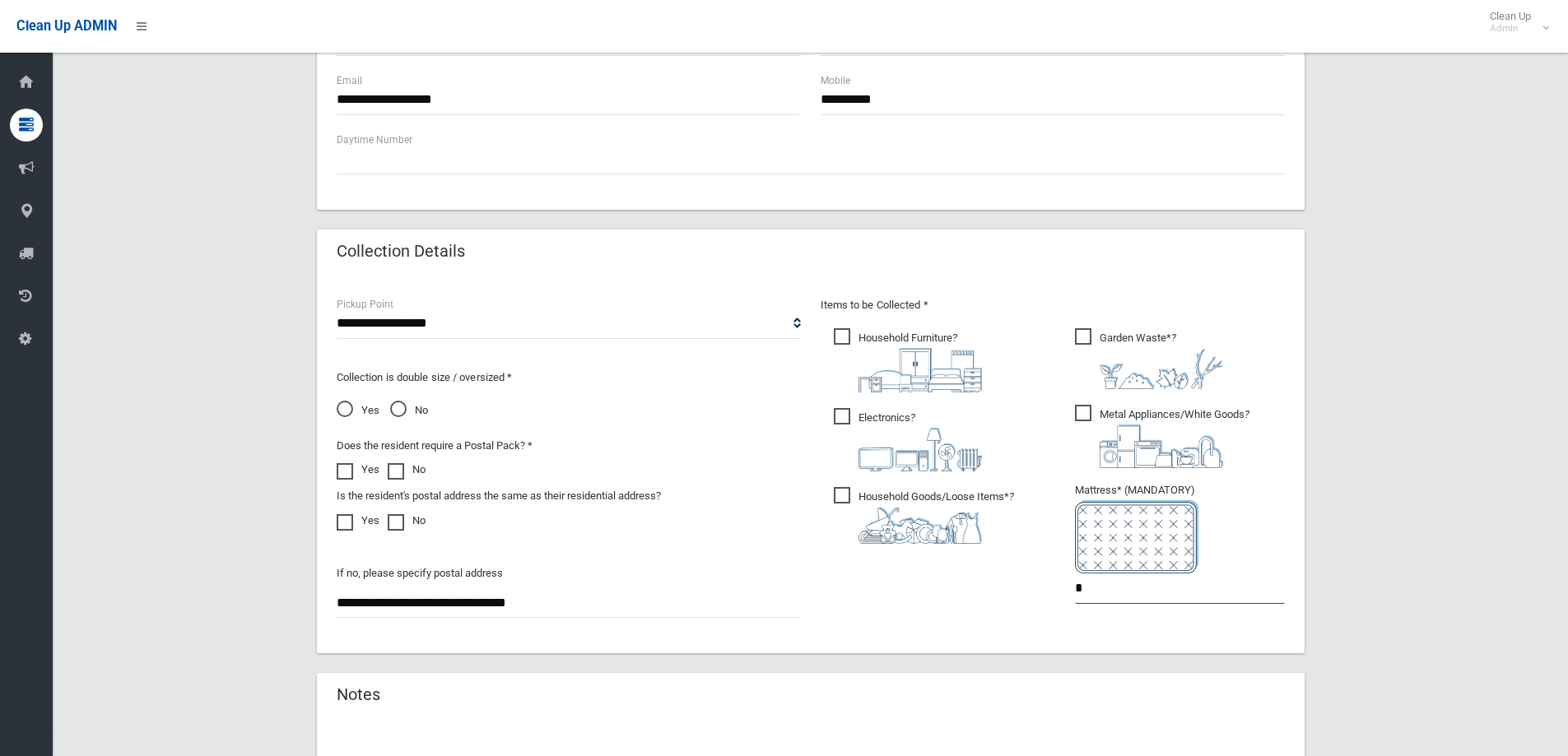
click at [1105, 600] on input "*" at bounding box center [1179, 588] width 209 height 31
